Goal: Task Accomplishment & Management: Complete application form

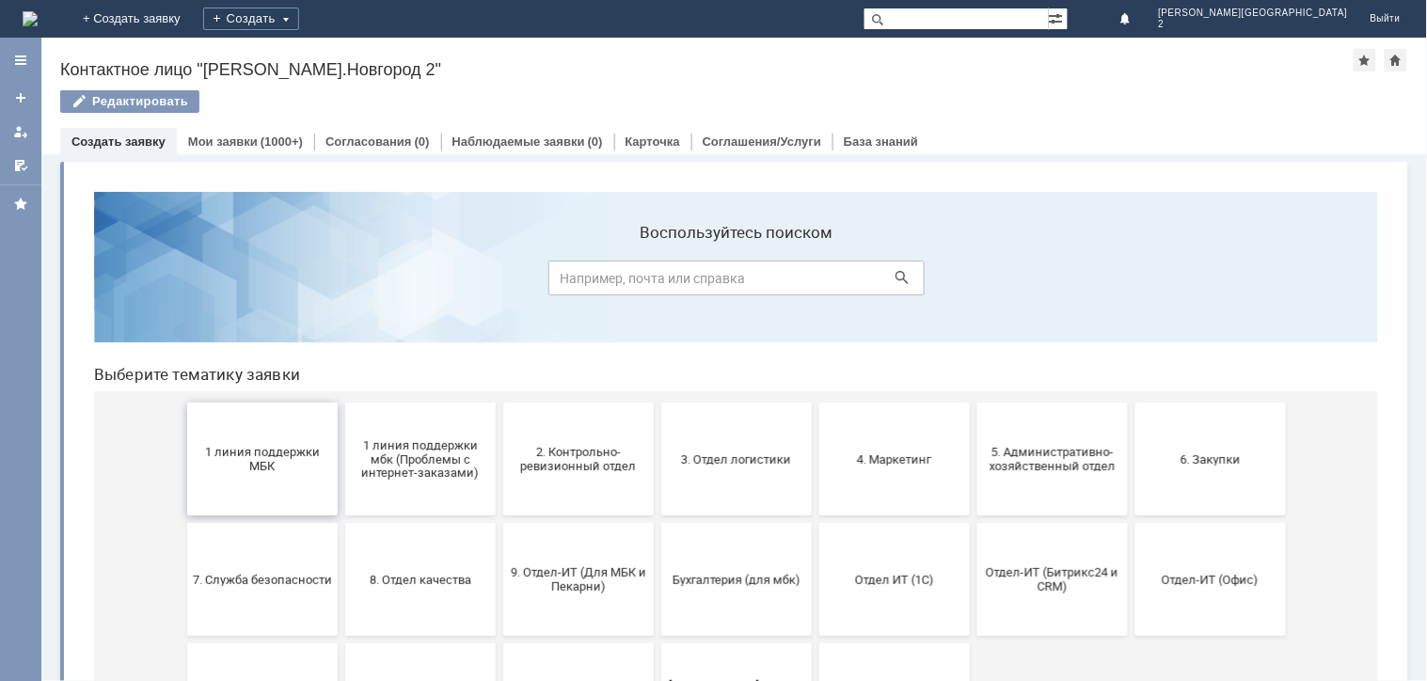
click at [244, 483] on button "1 линия поддержки МБК" at bounding box center [261, 458] width 151 height 113
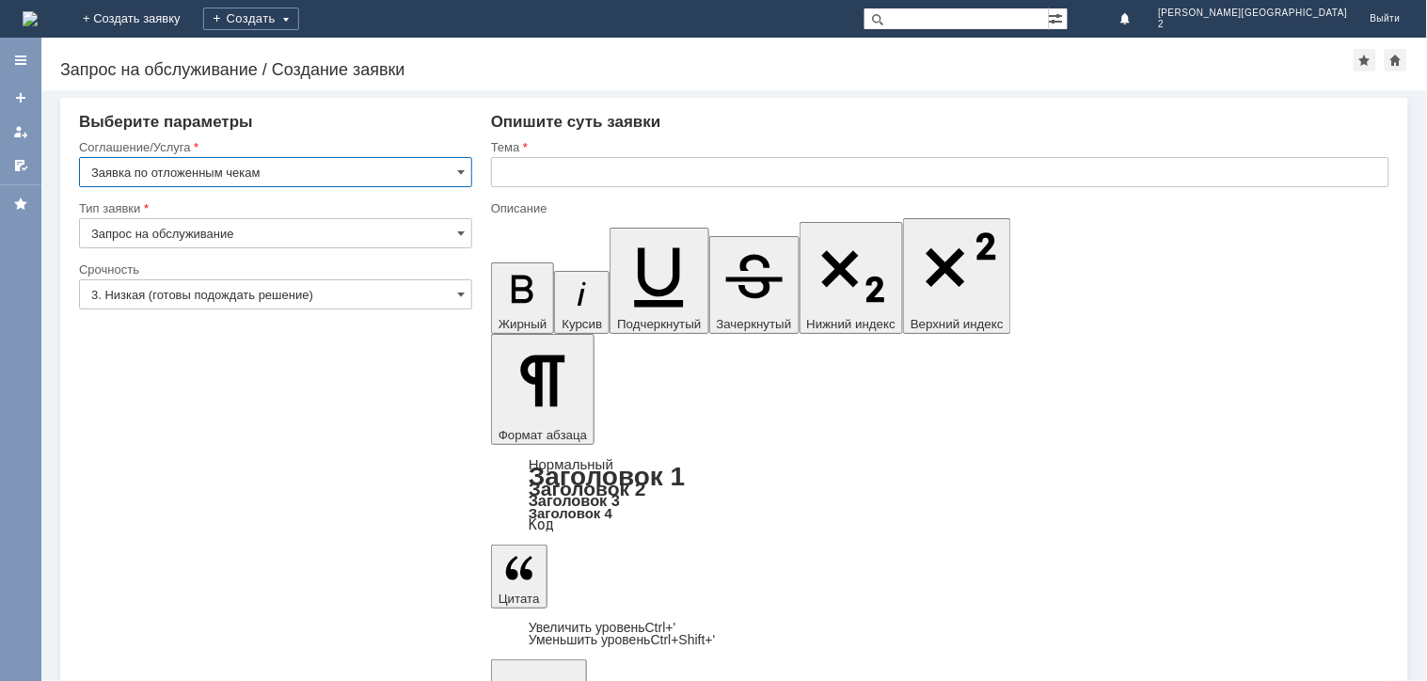
click at [431, 286] on input "3. Низкая (готовы подождать решение)" at bounding box center [275, 294] width 393 height 30
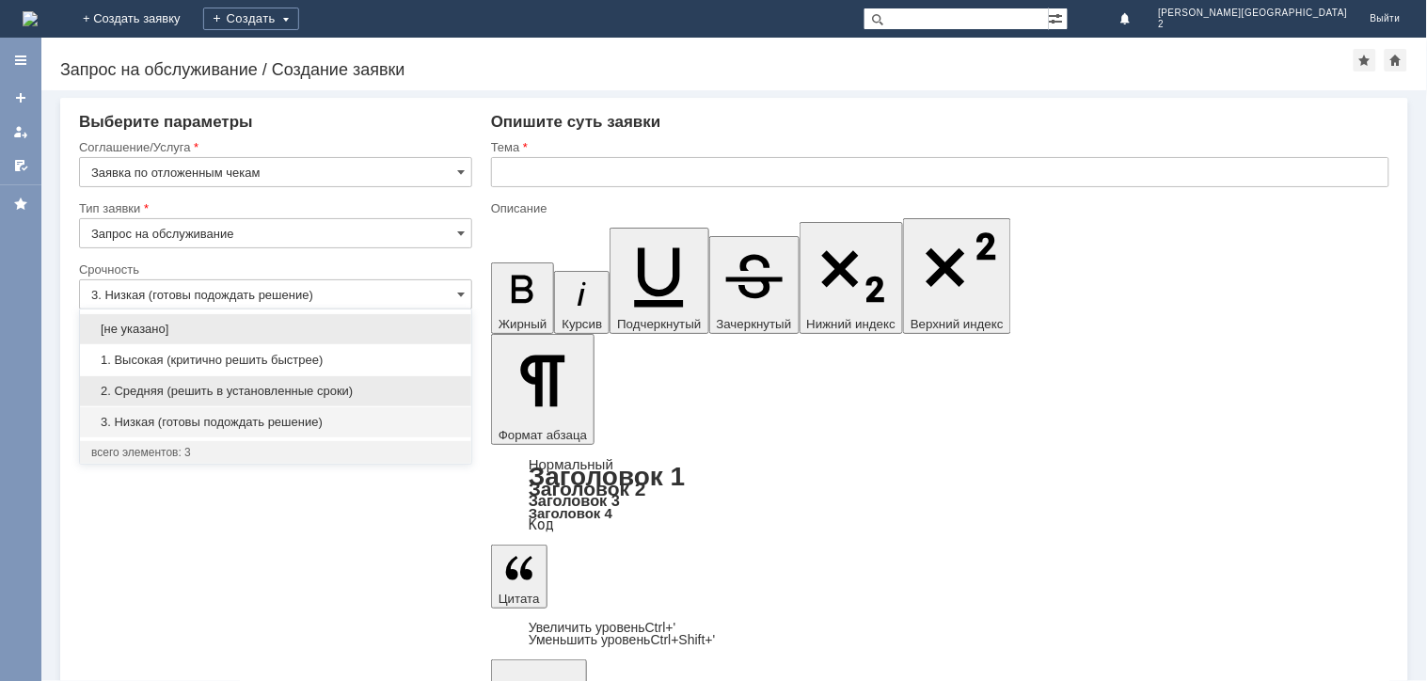
drag, startPoint x: 311, startPoint y: 397, endPoint x: 22, endPoint y: 50, distance: 452.1
click at [311, 397] on span "2. Средняя (решить в установленные сроки)" at bounding box center [275, 391] width 369 height 15
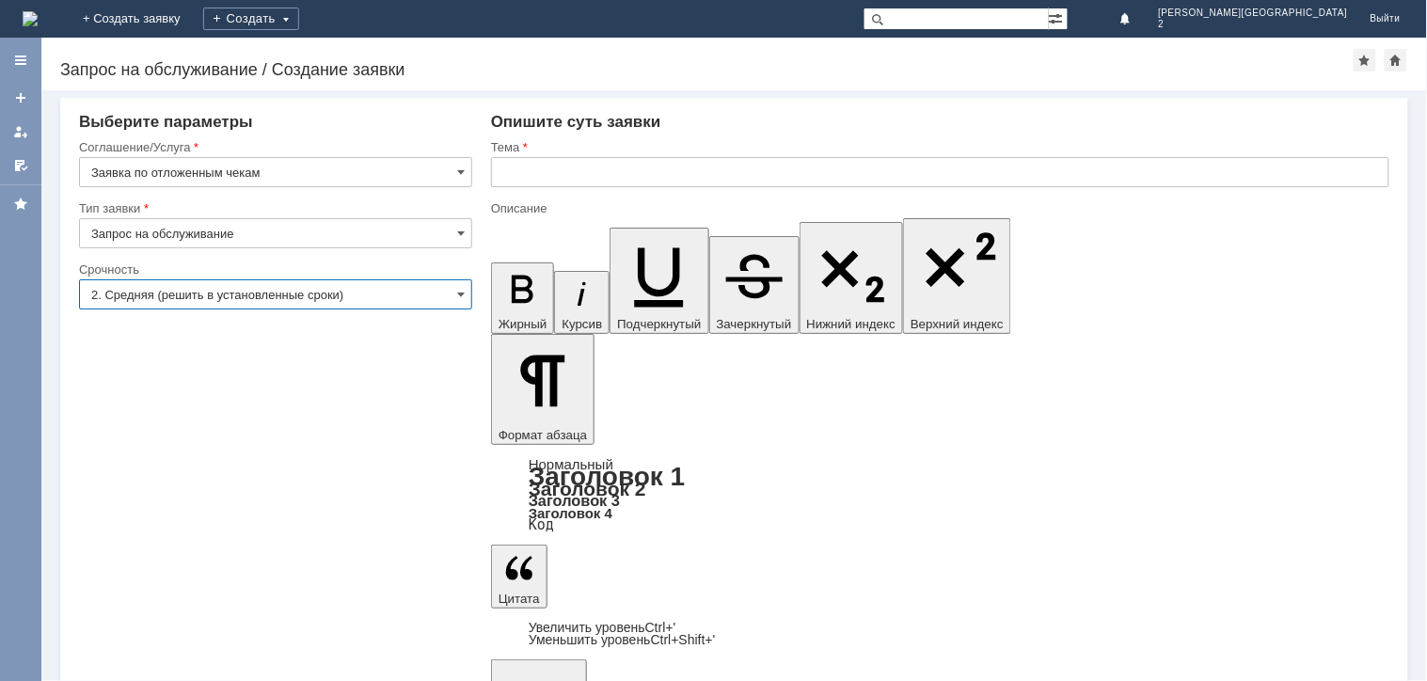
type input "2. Средняя (решить в установленные сроки)"
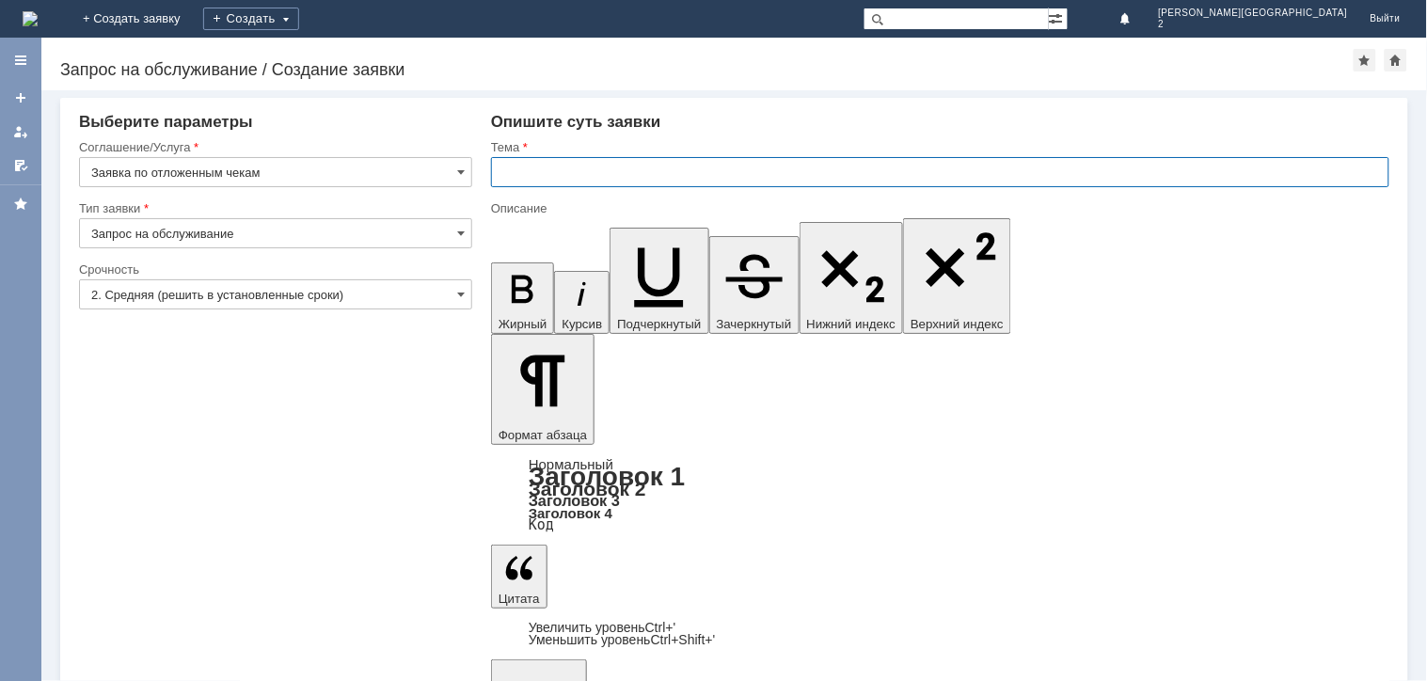
click at [632, 170] on input "text" at bounding box center [940, 172] width 898 height 30
paste input "отложенные чеки [DATE]"
type input "отложенные чеки [DATE]"
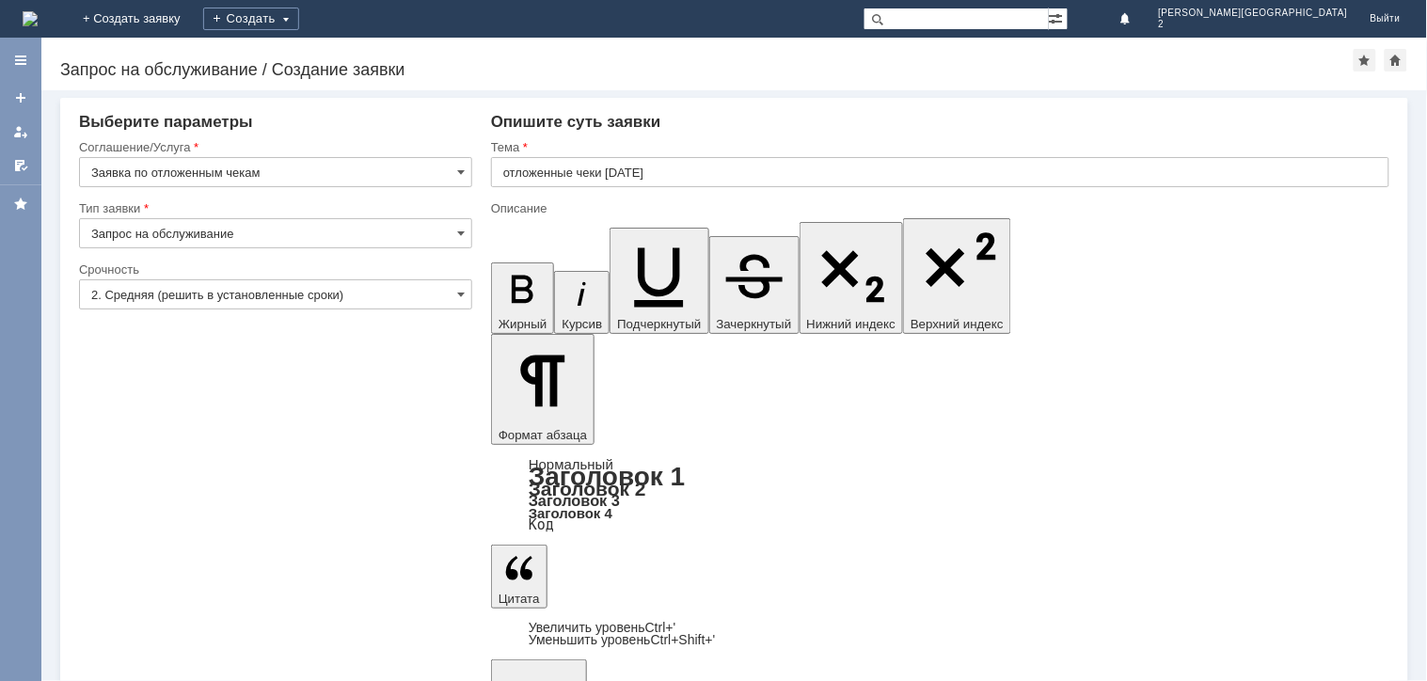
scroll to position [367, 5]
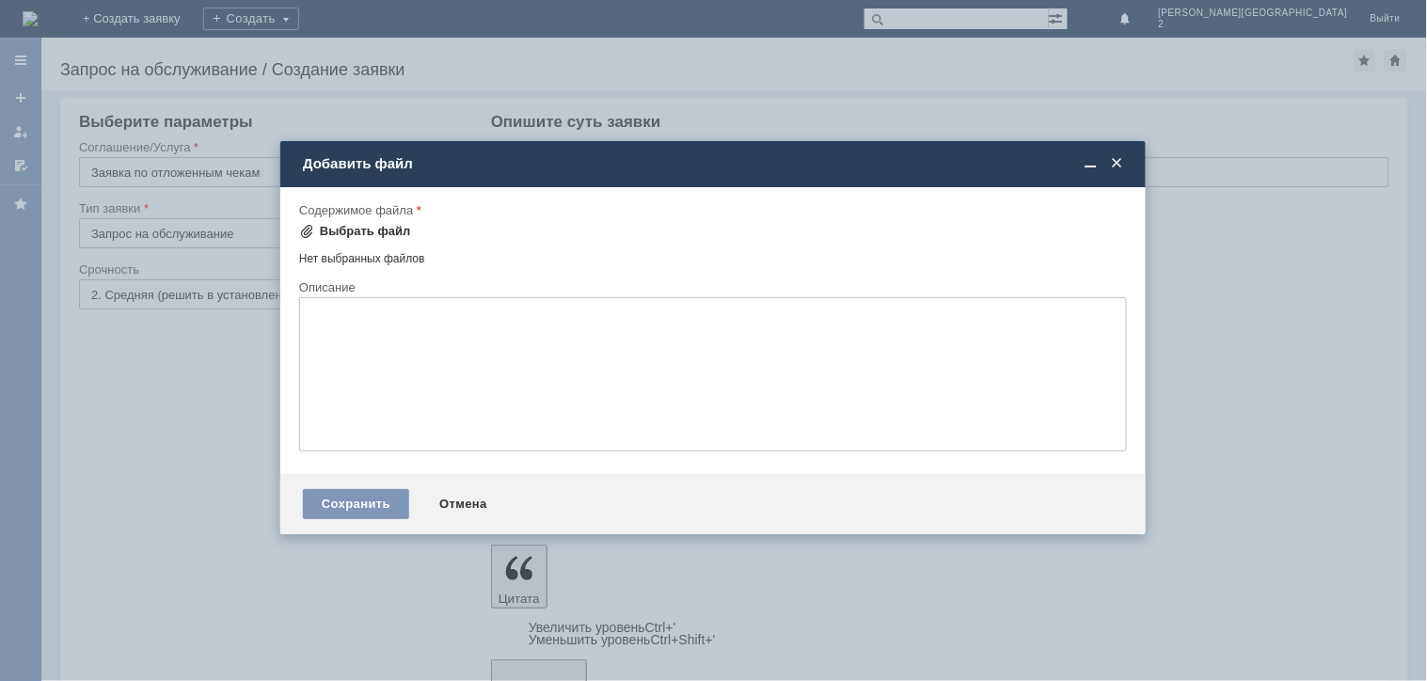
click at [346, 228] on div "Выбрать файл" at bounding box center [365, 231] width 91 height 15
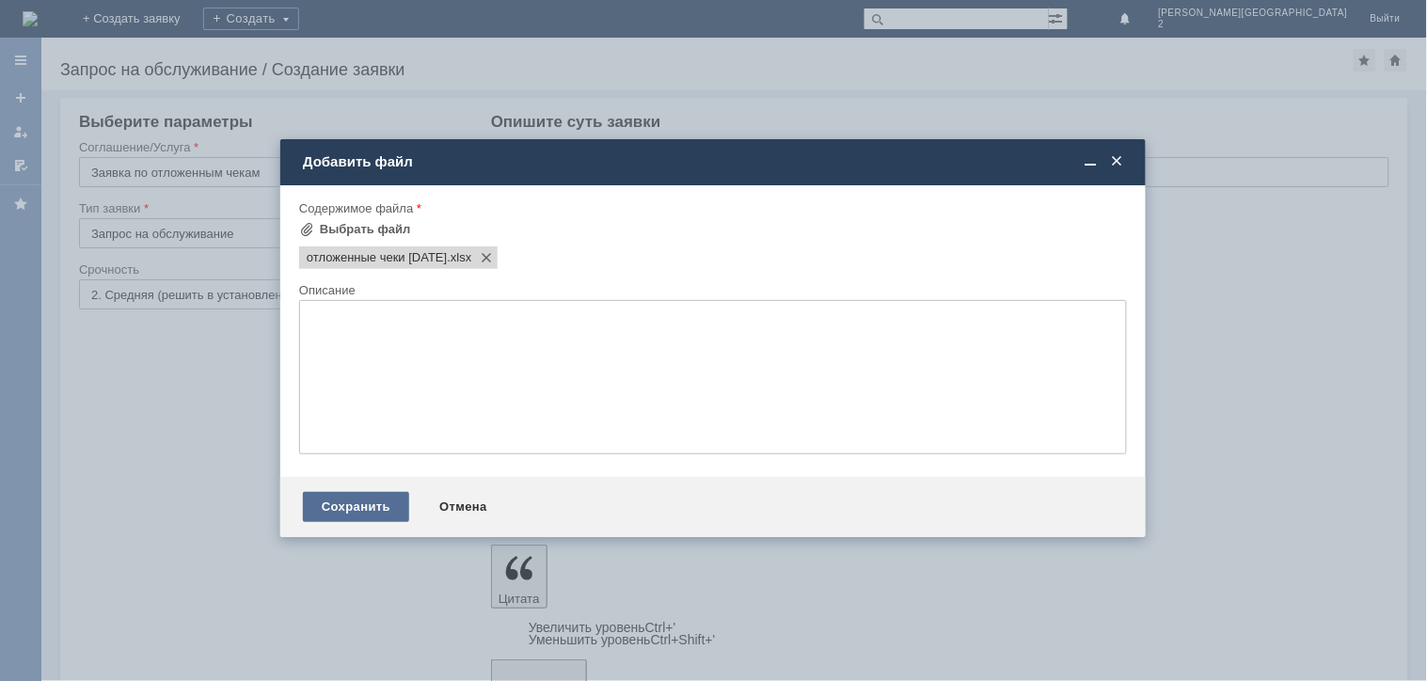
click at [345, 522] on div "Сохранить" at bounding box center [356, 507] width 106 height 30
